Goal: Task Accomplishment & Management: Manage account settings

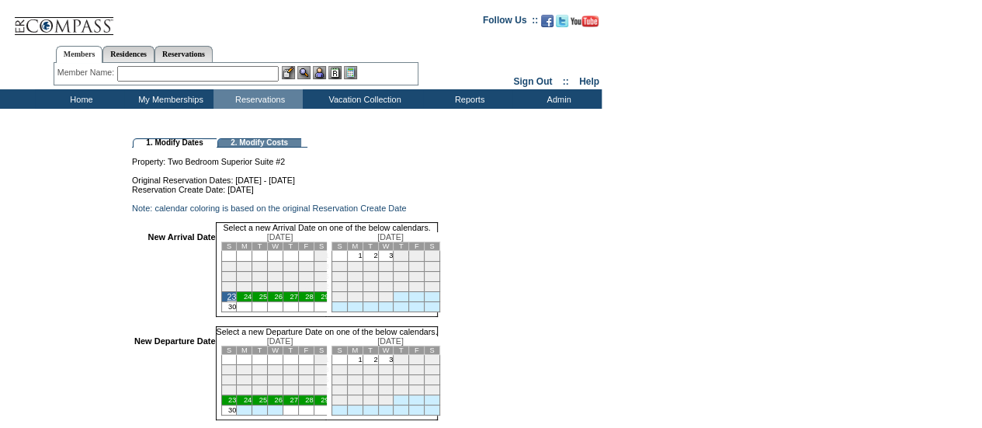
scroll to position [157, 0]
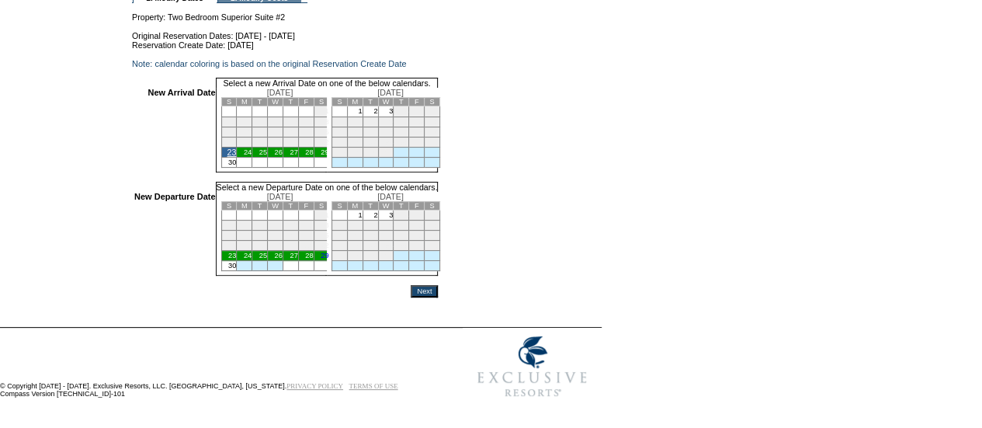
click at [329, 254] on td "29" at bounding box center [322, 256] width 16 height 10
click at [438, 288] on input "Next" at bounding box center [424, 291] width 27 height 12
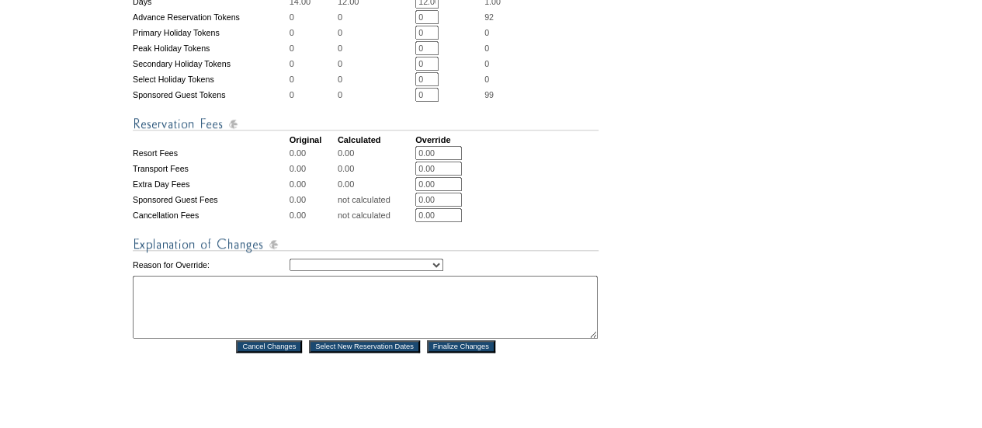
scroll to position [623, 0]
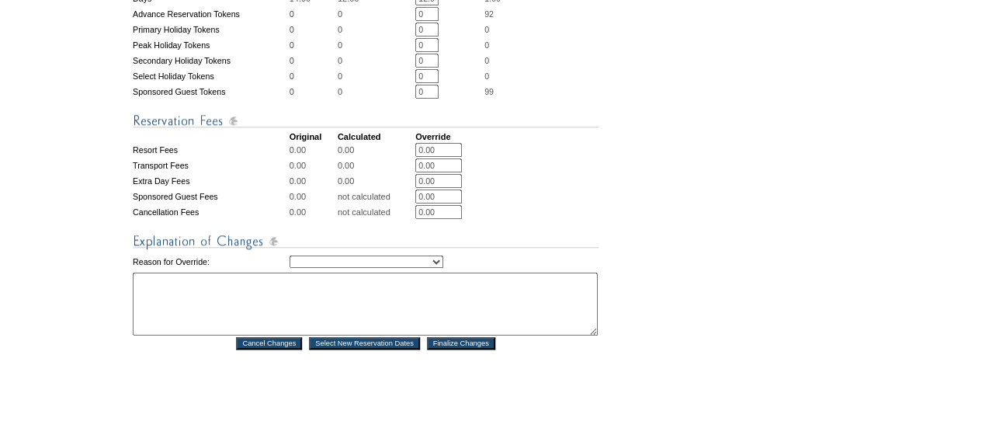
click at [412, 268] on select "Creating Continuous Stay Days Rebooked After Cancellation Editing Occupant Expe…" at bounding box center [367, 261] width 154 height 12
click at [290, 268] on select "Creating Continuous Stay Days Rebooked After Cancellation Editing Occupant Expe…" at bounding box center [367, 261] width 154 height 12
click at [276, 328] on textarea at bounding box center [365, 304] width 465 height 63
click at [330, 268] on select "Creating Continuous Stay Days Rebooked After Cancellation Editing Occupant Expe…" at bounding box center [367, 261] width 154 height 12
select select "1042"
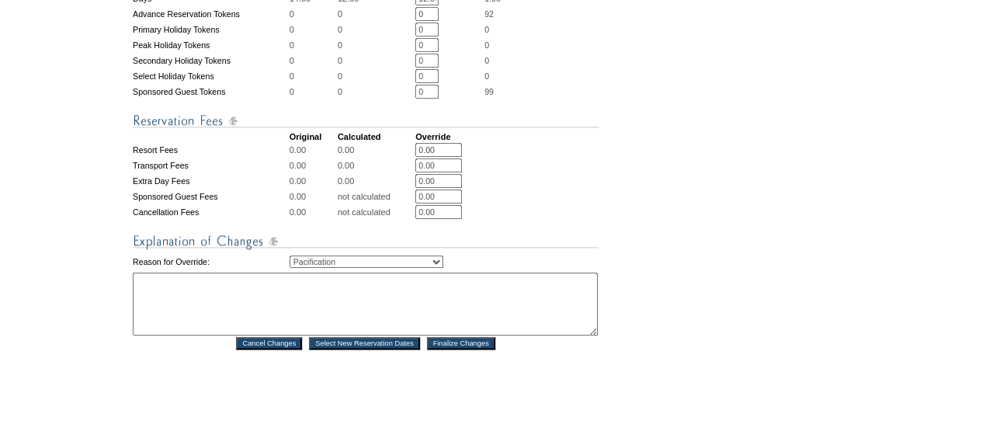
click at [290, 268] on select "Creating Continuous Stay Days Rebooked After Cancellation Editing Occupant Expe…" at bounding box center [367, 261] width 154 height 12
click at [215, 331] on textarea at bounding box center [365, 304] width 465 height 63
type textarea "AS"
click at [457, 349] on input "Finalize Changes" at bounding box center [461, 343] width 68 height 12
